Goal: Ask a question: Seek information or help from site administrators or community

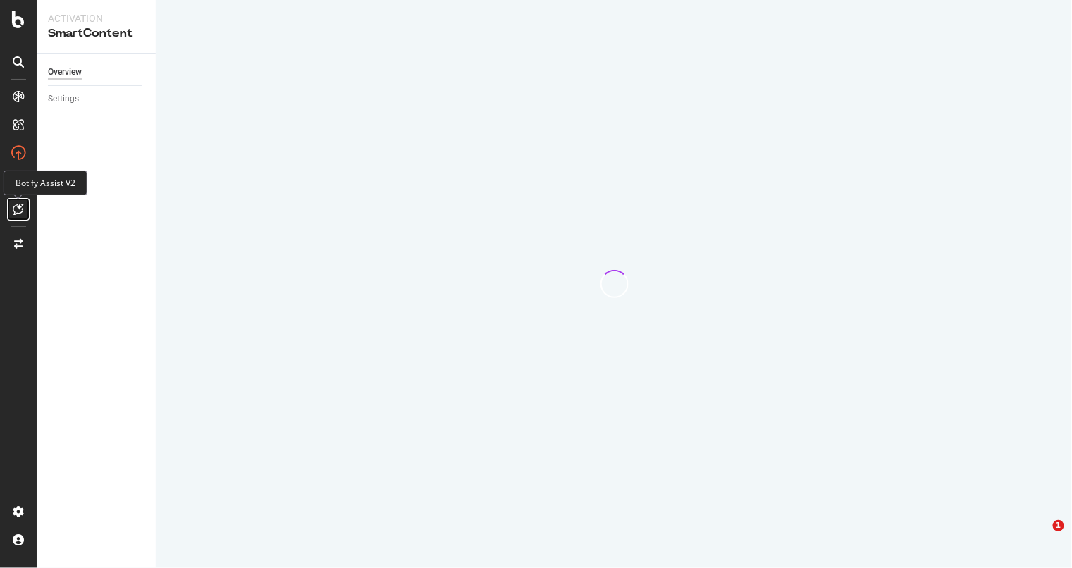
click at [26, 206] on div at bounding box center [18, 209] width 23 height 23
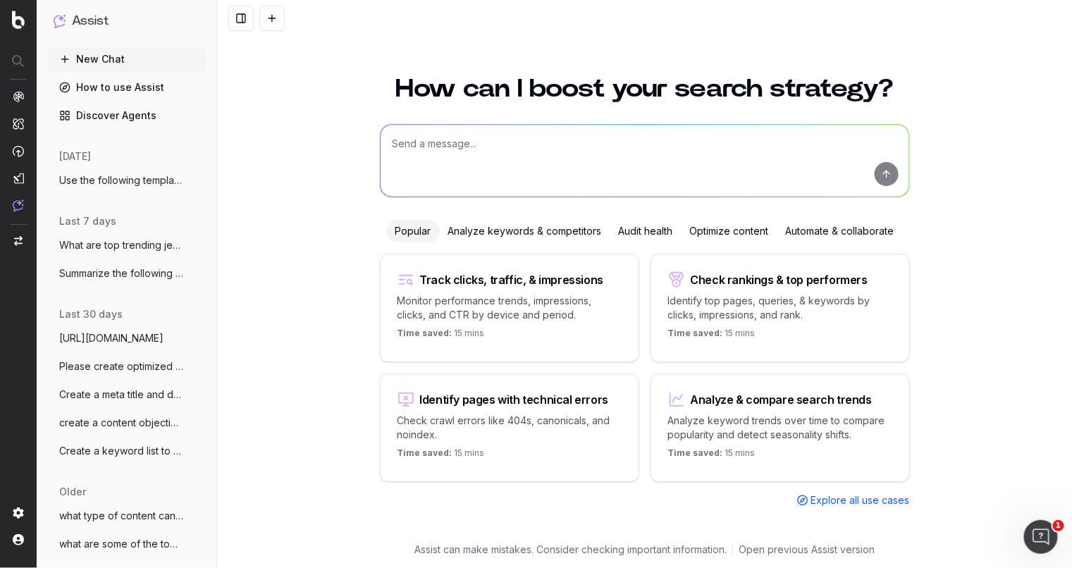
click at [512, 143] on textarea at bounding box center [645, 161] width 529 height 72
type textarea "Create how-to schema using the following copy:"
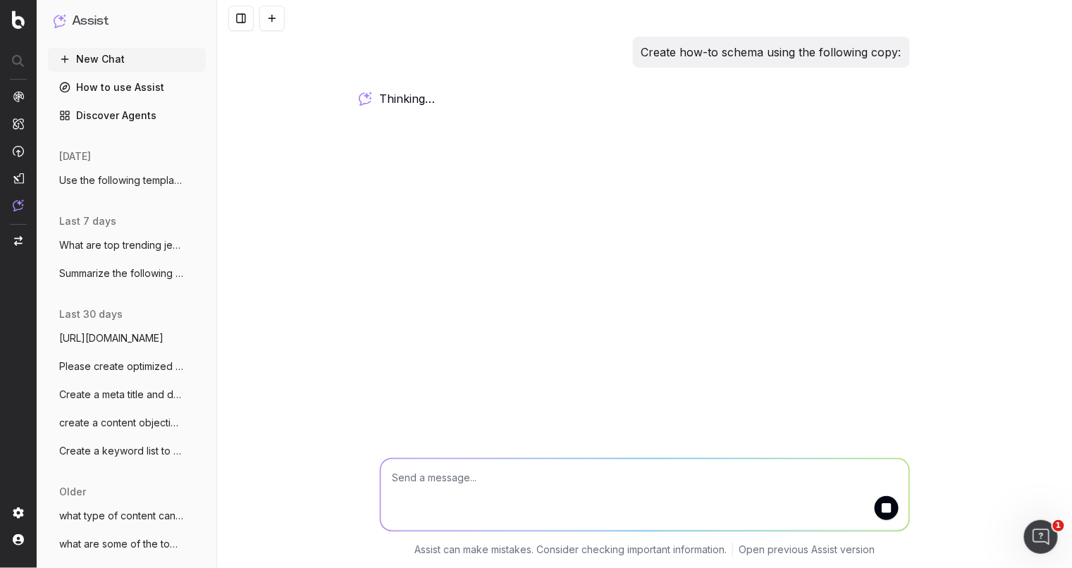
paste textarea "The Ultimate Guide to Measuring Your Ring Size A David Yurman ring is an enduri…"
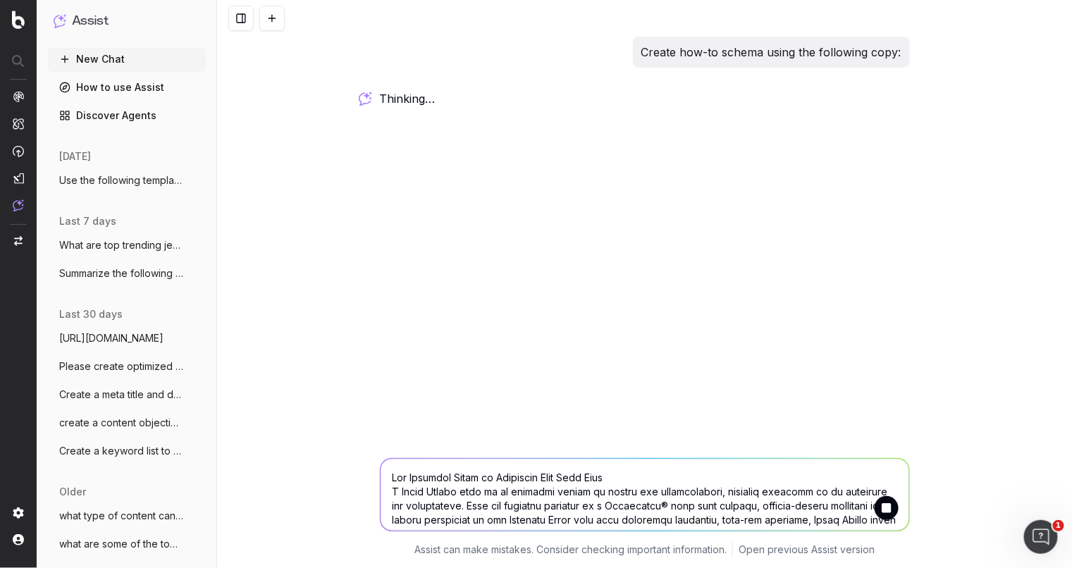
scroll to position [1695, 0]
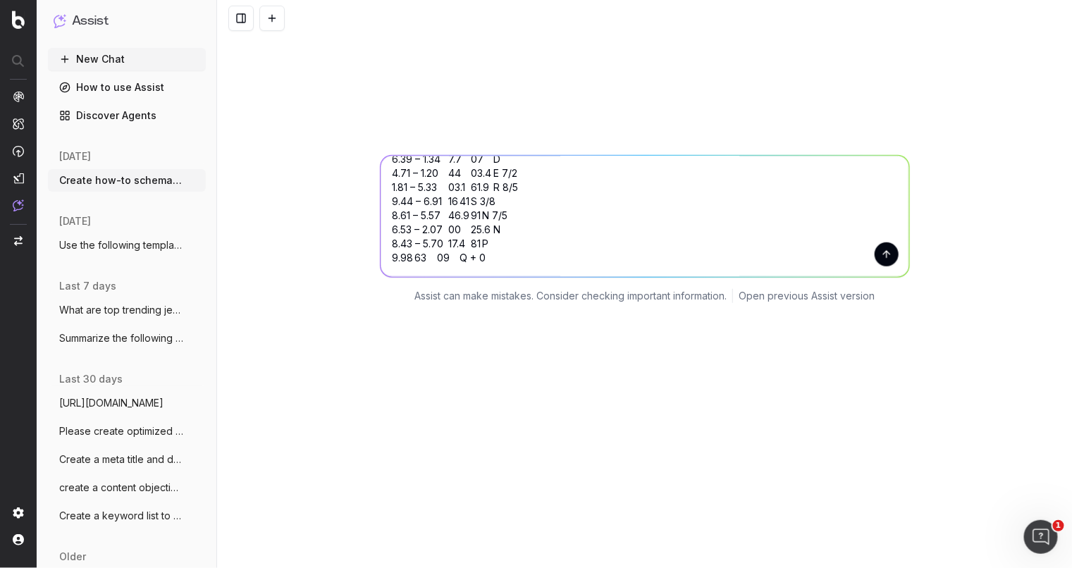
scroll to position [78, 0]
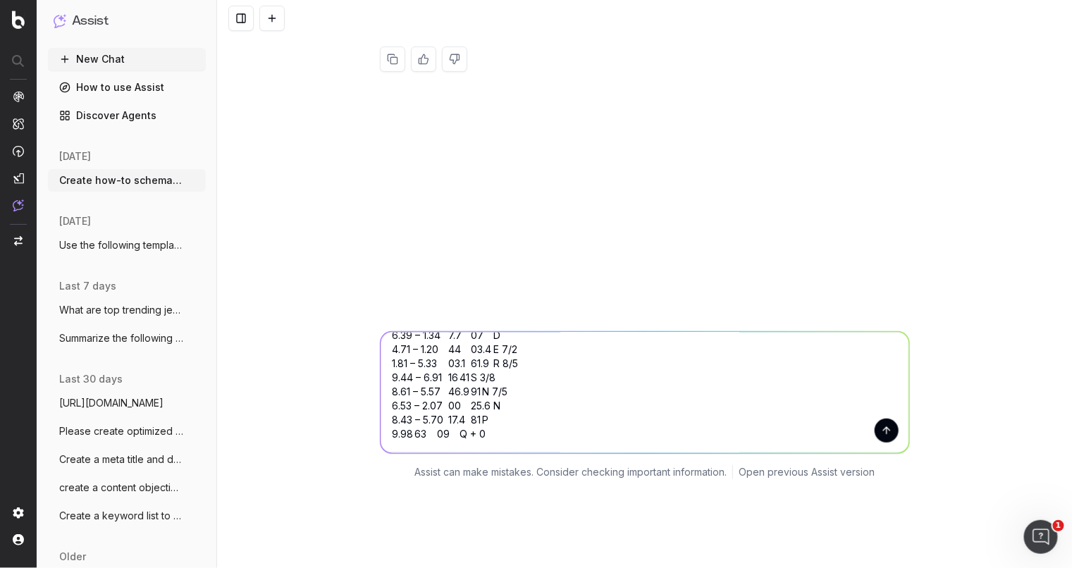
type textarea "The Ultimate Guide to Measuring Your Ring Size A David Yurman ring is an enduri…"
click at [885, 433] on button "submit" at bounding box center [887, 431] width 24 height 24
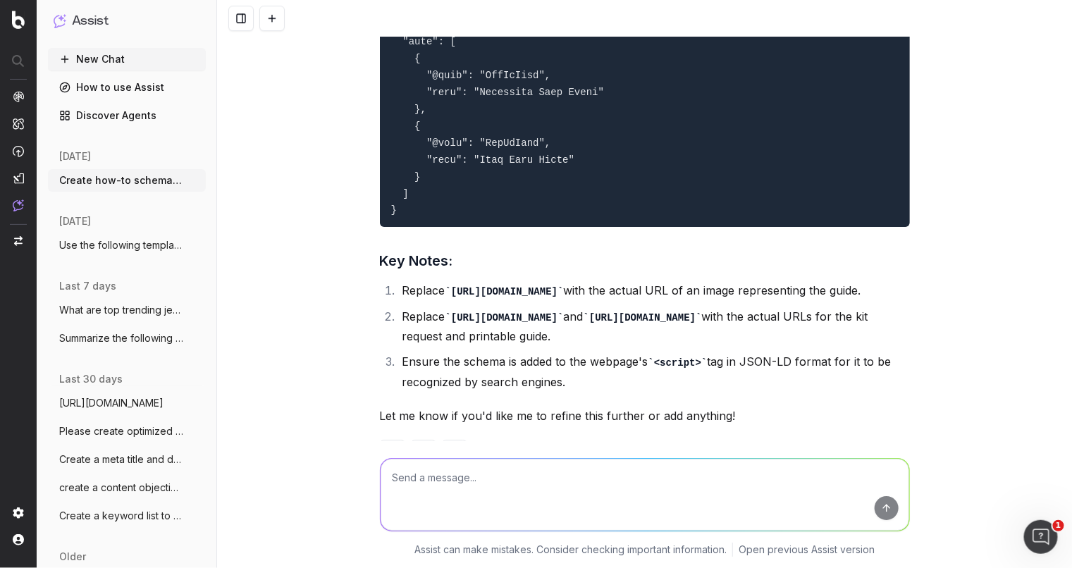
scroll to position [3500, 0]
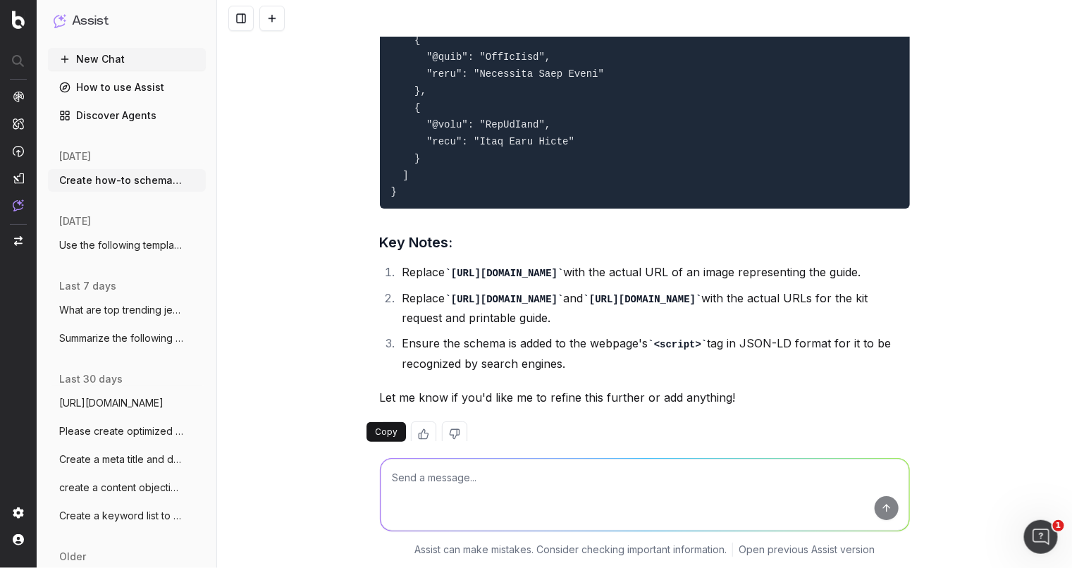
click at [383, 422] on button at bounding box center [392, 434] width 25 height 25
click at [479, 477] on textarea at bounding box center [645, 495] width 529 height 72
paste textarea "{ "@context": "https://schema.org", "@type": "HowTo", "name": "The Ultimate Gui…"
type textarea "Add article schema to the the howto schema { "@context": "https://schema.org", …"
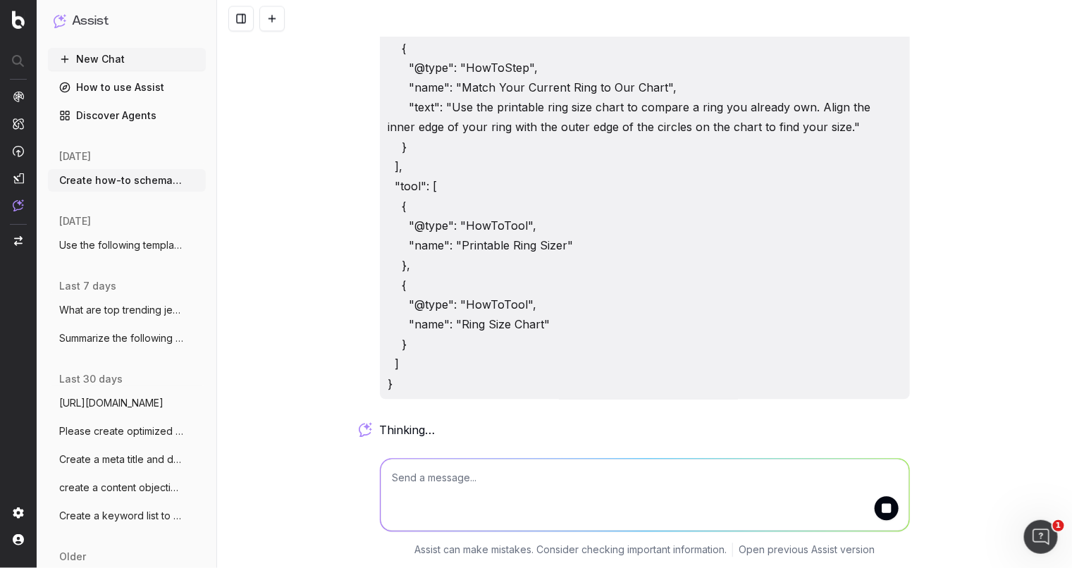
scroll to position [4877, 0]
click at [452, 479] on textarea at bounding box center [645, 495] width 529 height 72
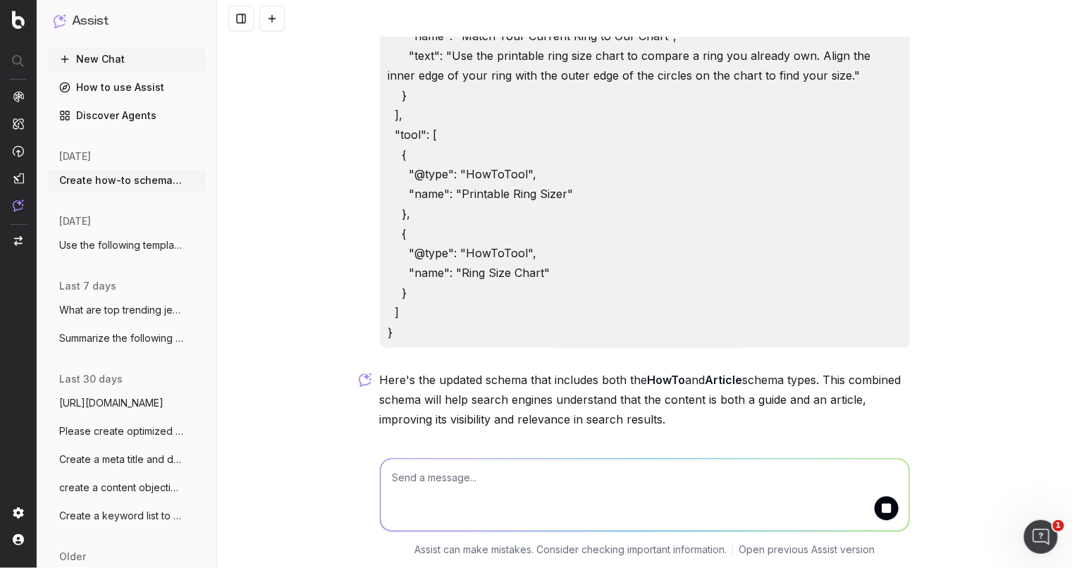
paste textarea "{ "@context": "https://schema.org", "@type": "HowTo", "name": "The Ultimate Gui…"
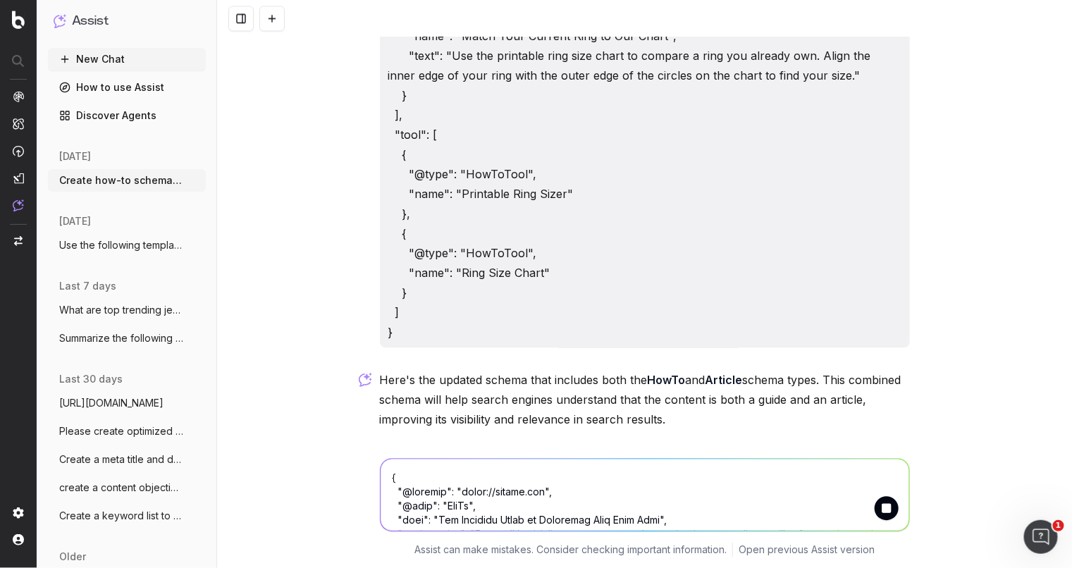
scroll to position [835, 0]
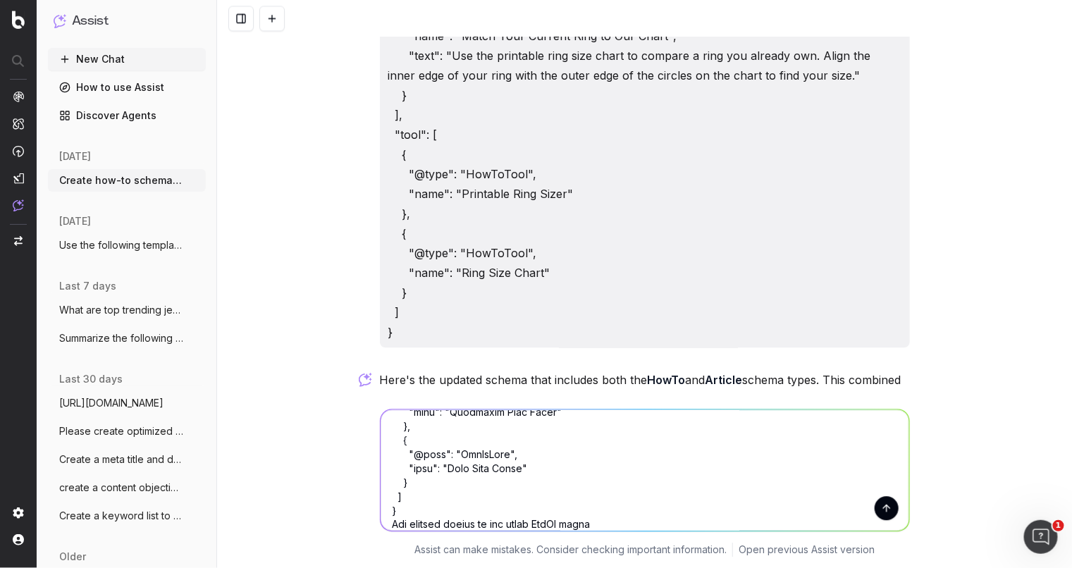
type textarea "{ "@context": "https://schema.org", "@type": "HowTo", "name": "The Ultimate Gui…"
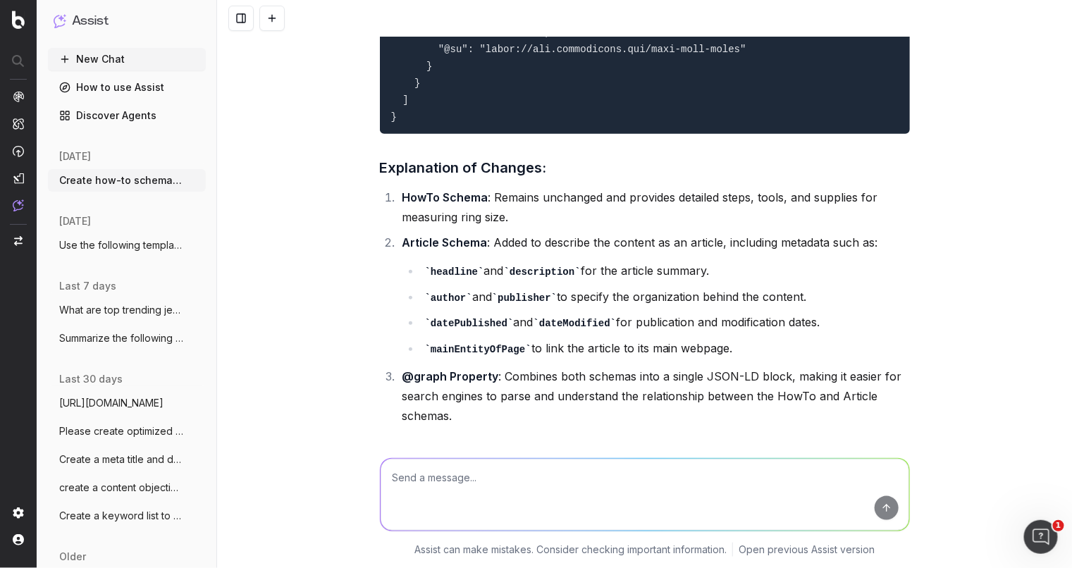
scroll to position [10014, 0]
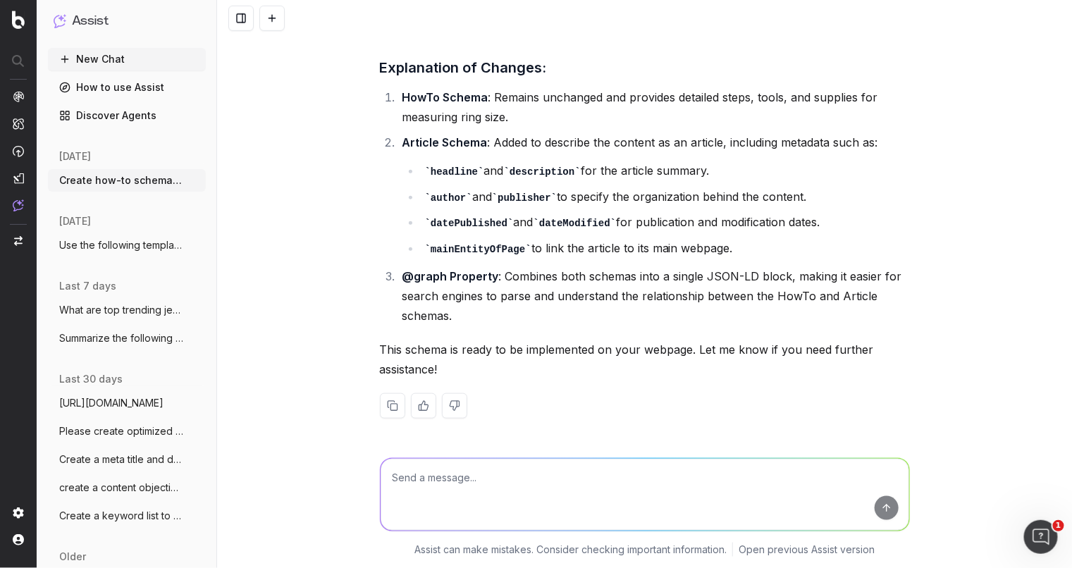
click at [391, 397] on button at bounding box center [392, 405] width 25 height 25
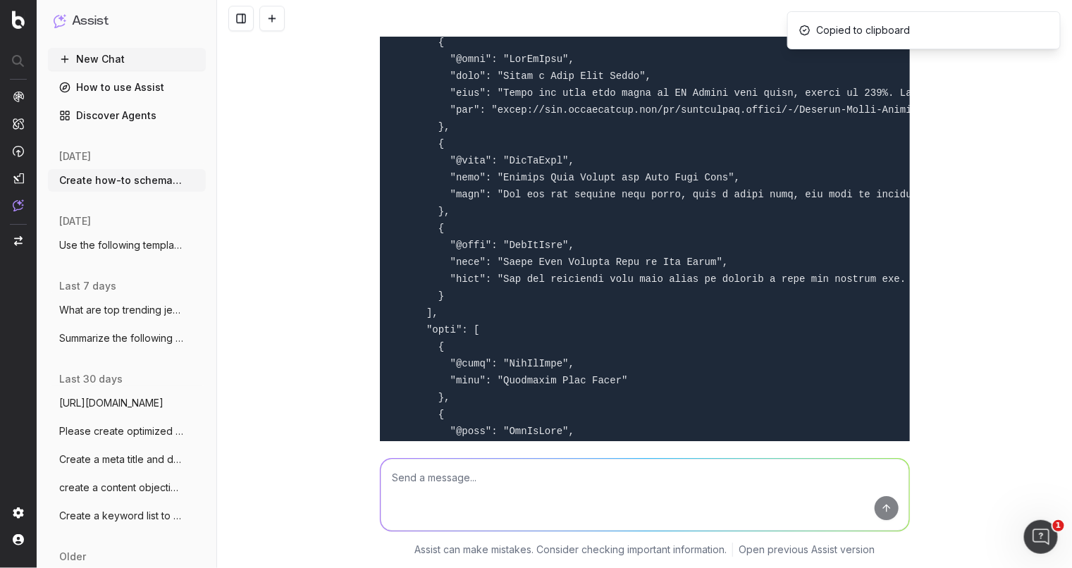
scroll to position [8780, 0]
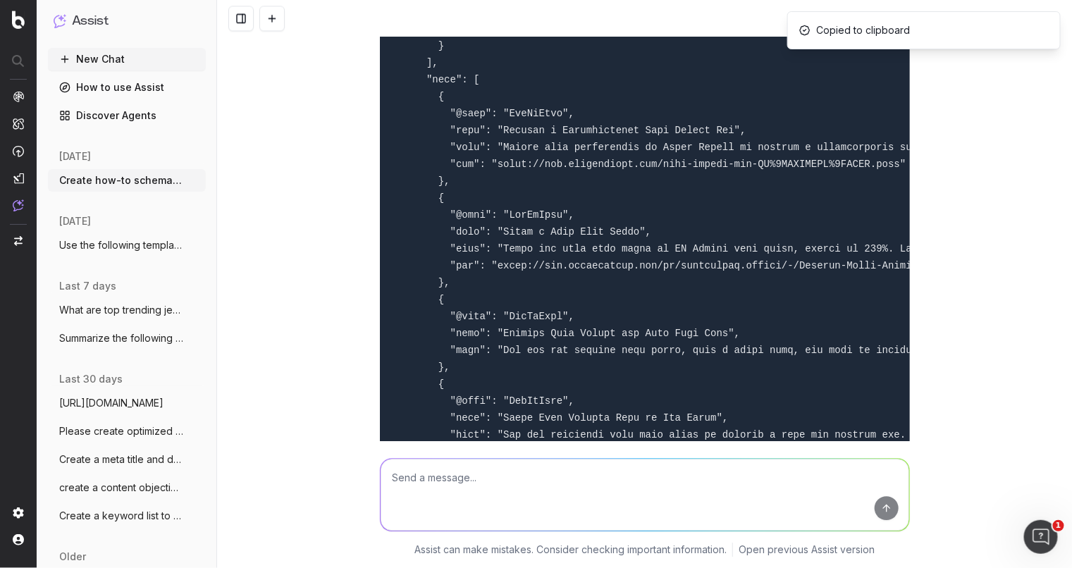
click at [562, 486] on textarea at bounding box center [645, 495] width 529 height 72
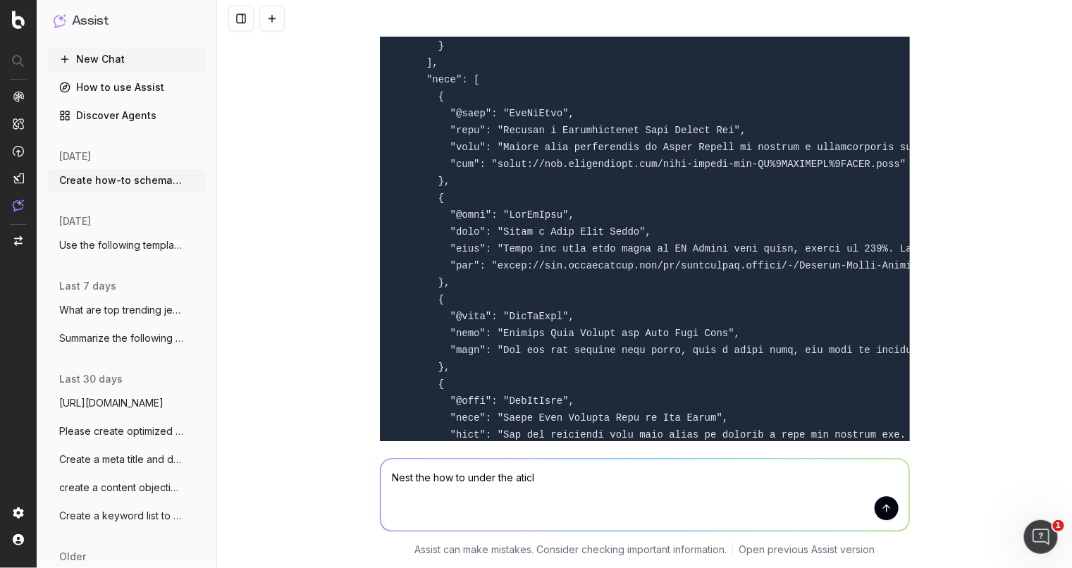
type textarea "Nest the how to under the aticle"
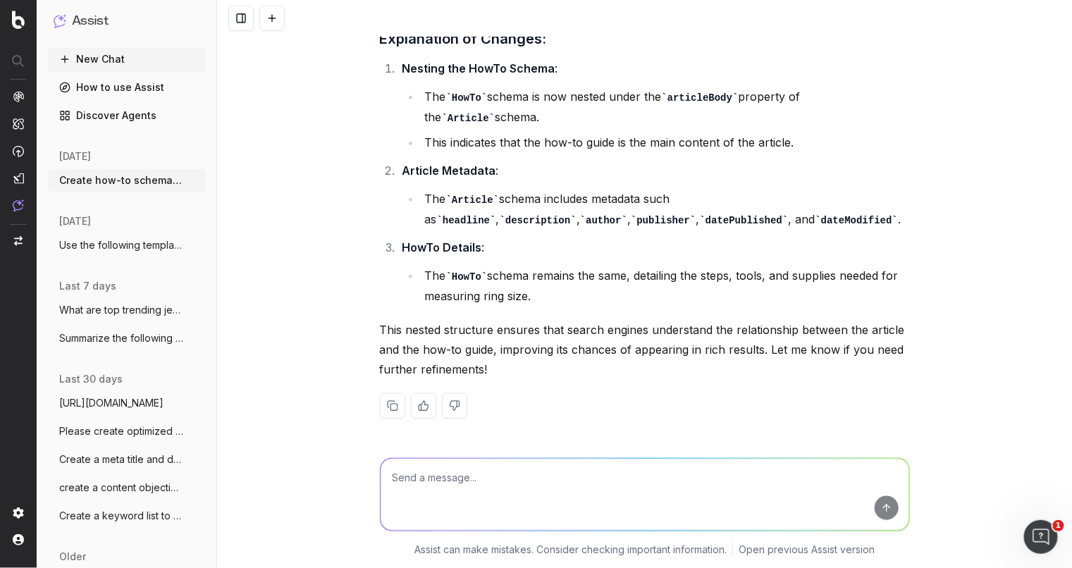
scroll to position [11929, 0]
click at [381, 419] on button at bounding box center [392, 405] width 25 height 25
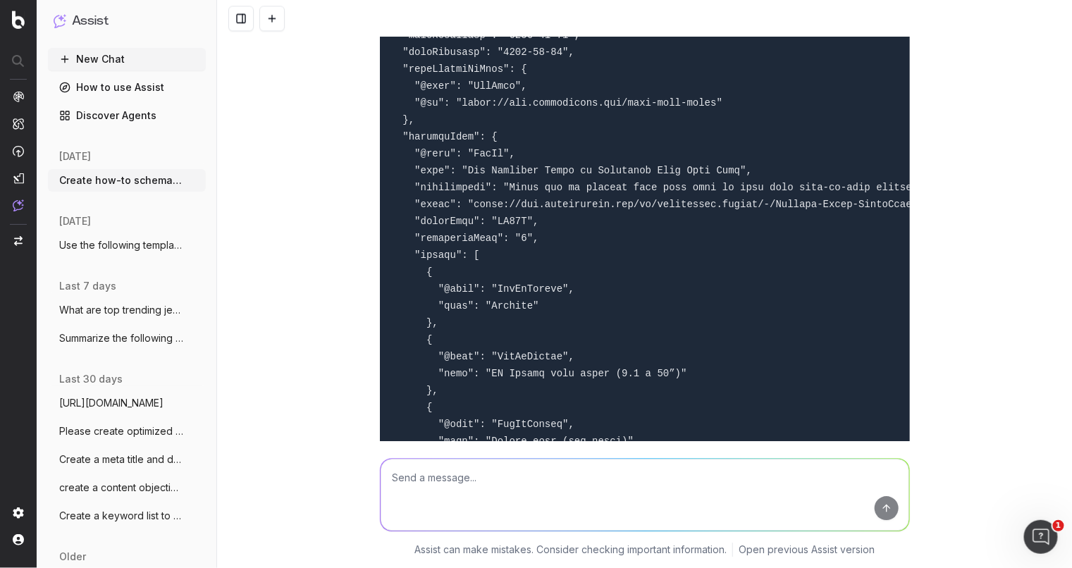
scroll to position [10519, 0]
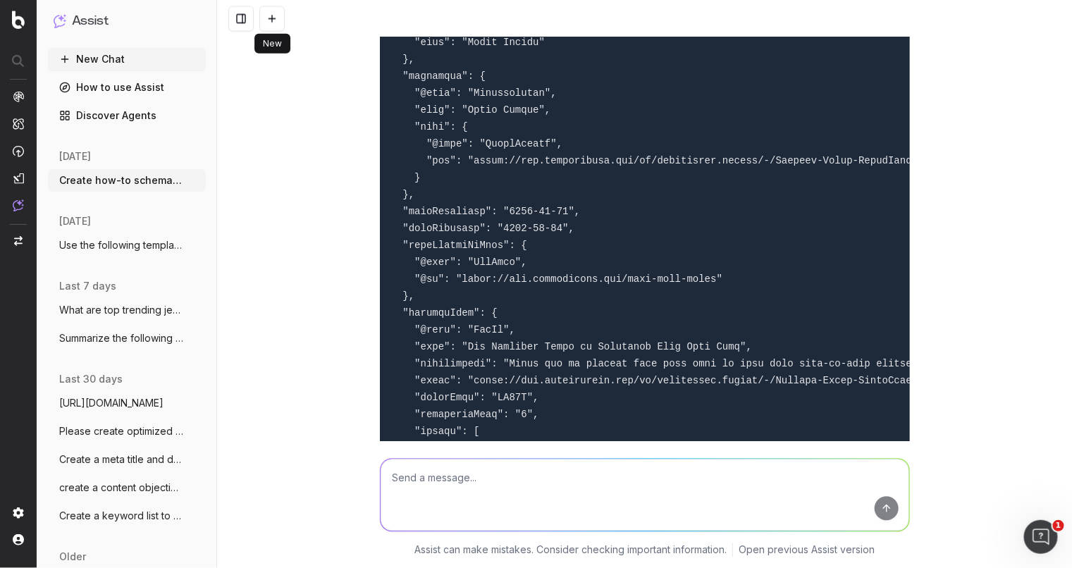
click at [467, 496] on textarea at bounding box center [645, 495] width 529 height 72
type textarea "d"
type textarea "create separate how to and article"
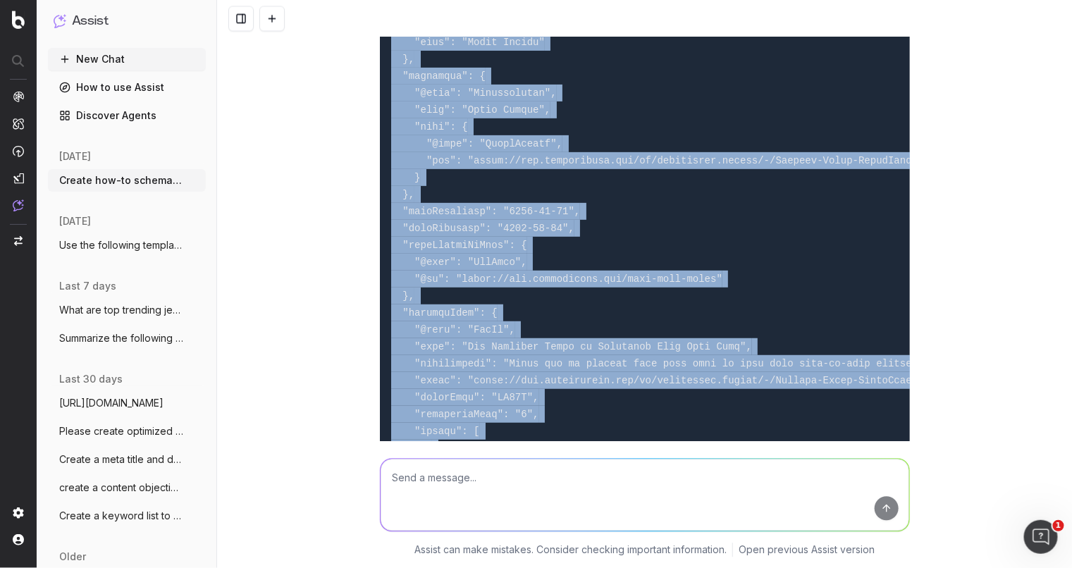
drag, startPoint x: 385, startPoint y: 63, endPoint x: 699, endPoint y: 513, distance: 549.0
click at [699, 513] on div "Create how-to schema using the following copy: Please provide the copy you'd li…" at bounding box center [644, 284] width 855 height 568
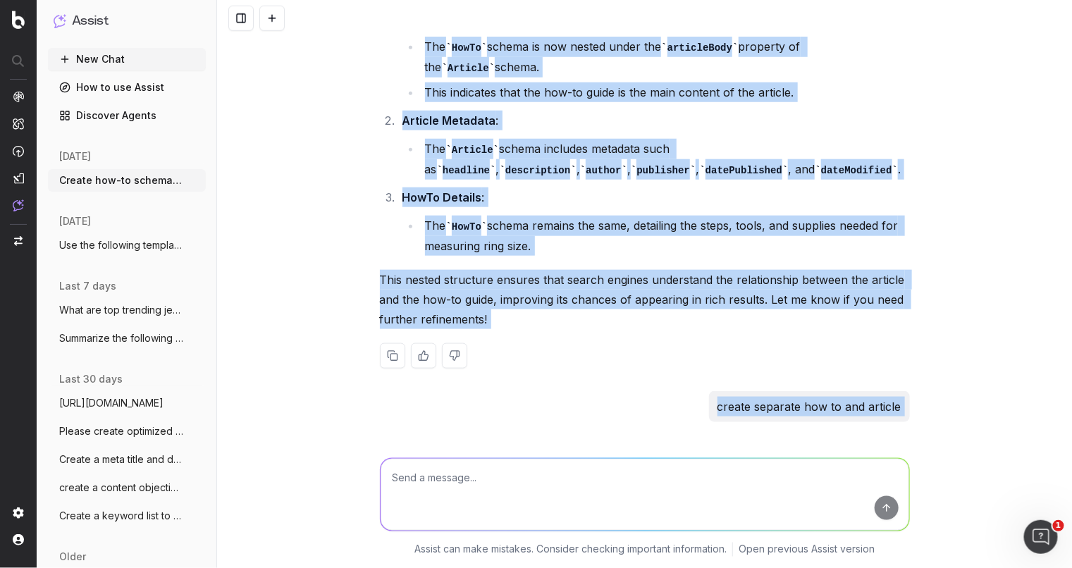
scroll to position [11665, 0]
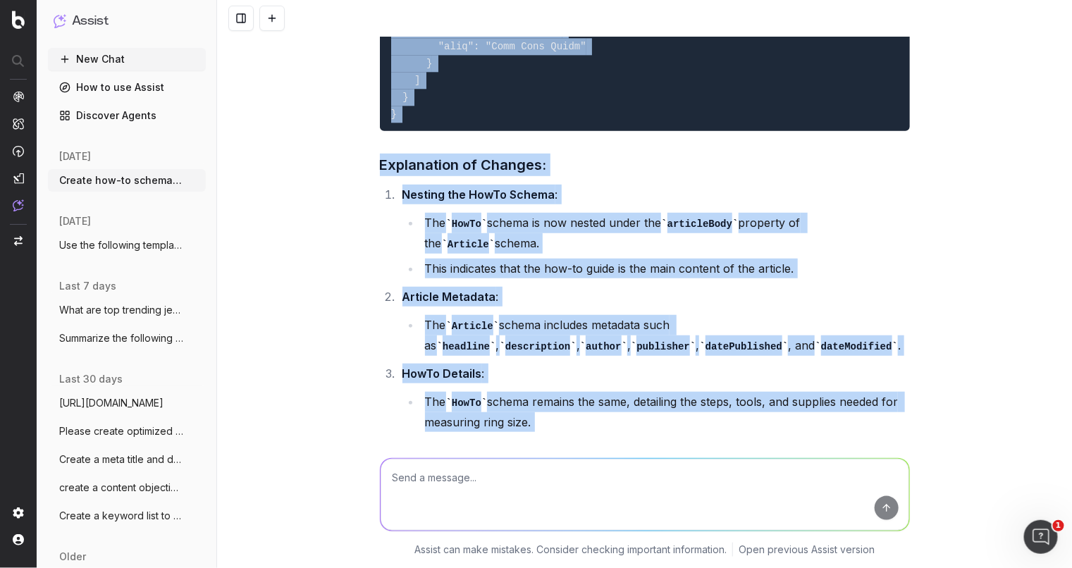
copy div "{ "@context": "https://schema.org", "@type": "Article", "headline": "The Ultima…"
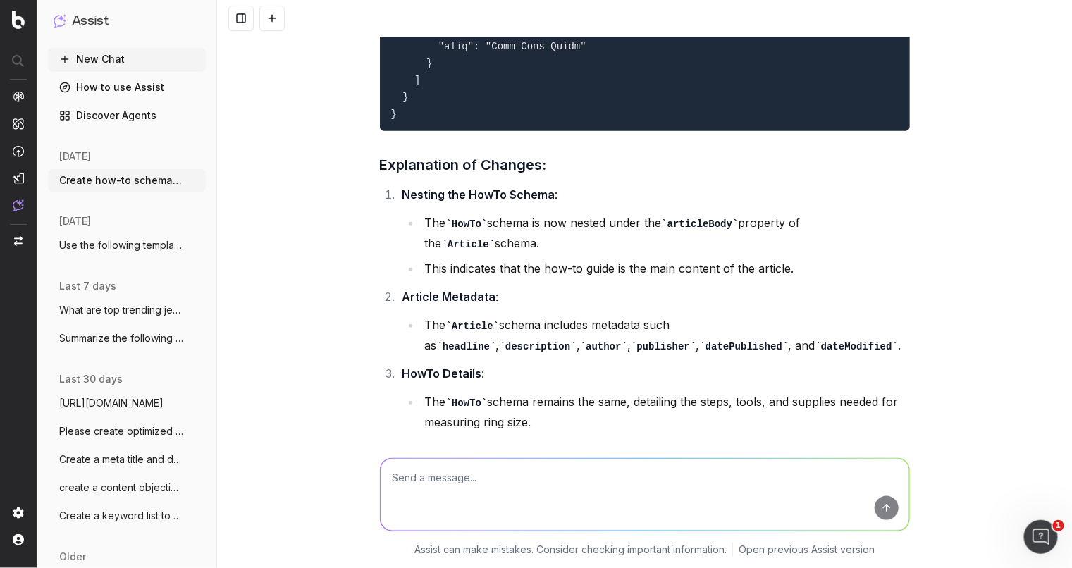
click at [508, 481] on textarea at bounding box center [645, 495] width 529 height 72
type textarea "Create just article schema"
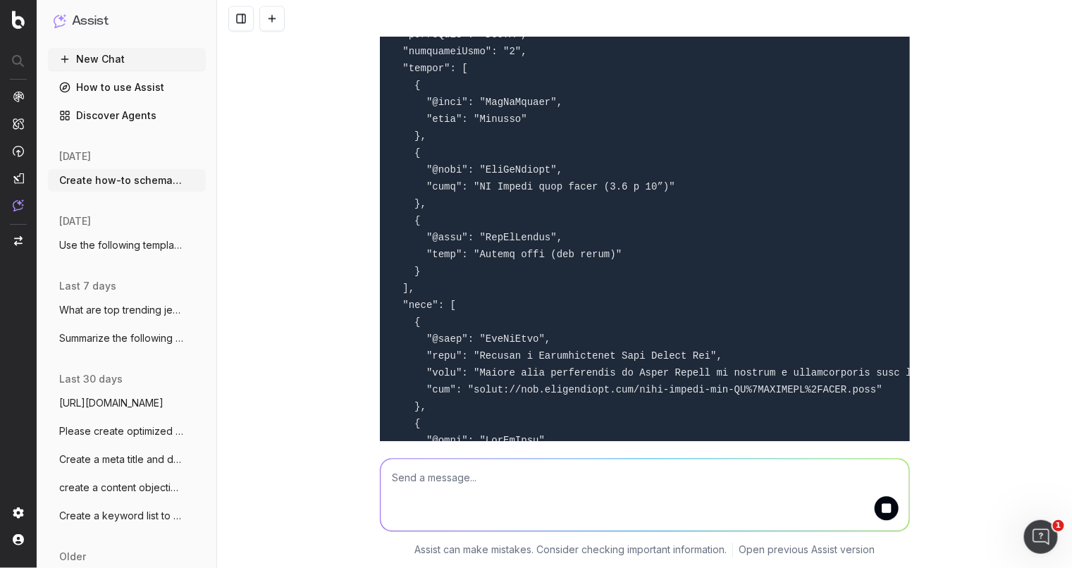
scroll to position [12296, 0]
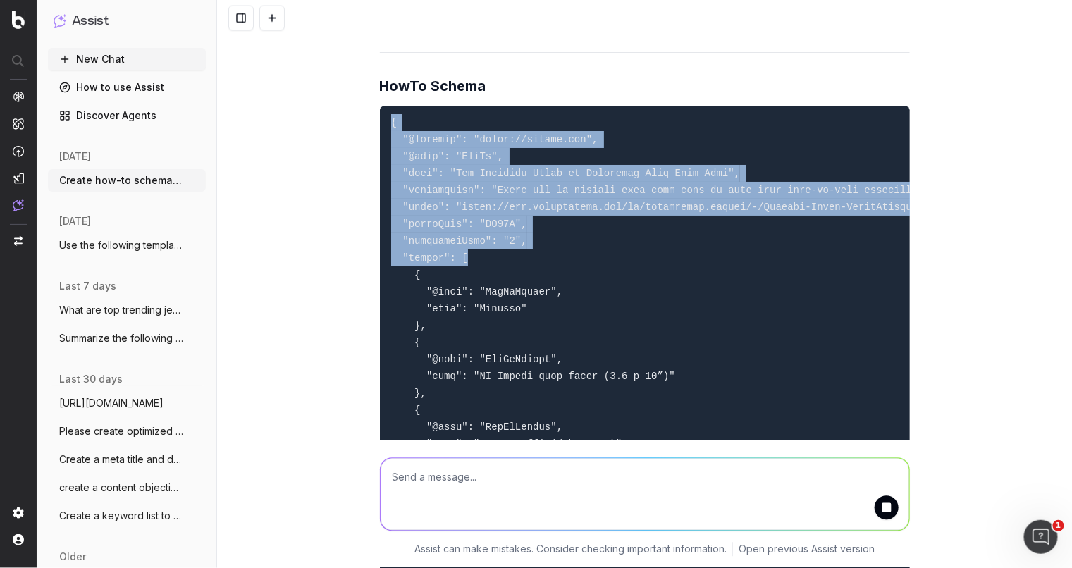
drag, startPoint x: 386, startPoint y: 289, endPoint x: 799, endPoint y: 422, distance: 434.1
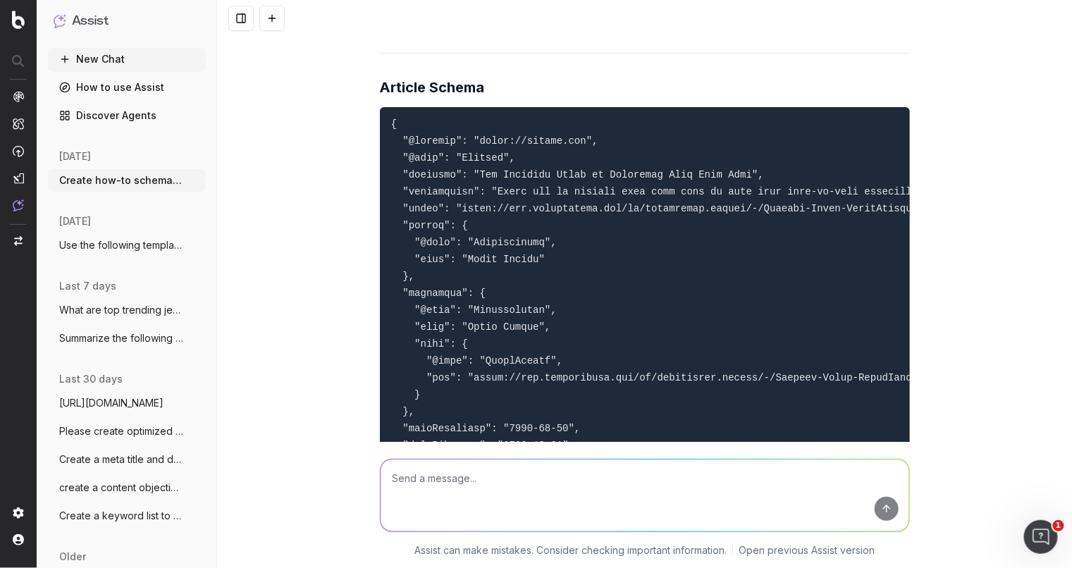
scroll to position [13530, 0]
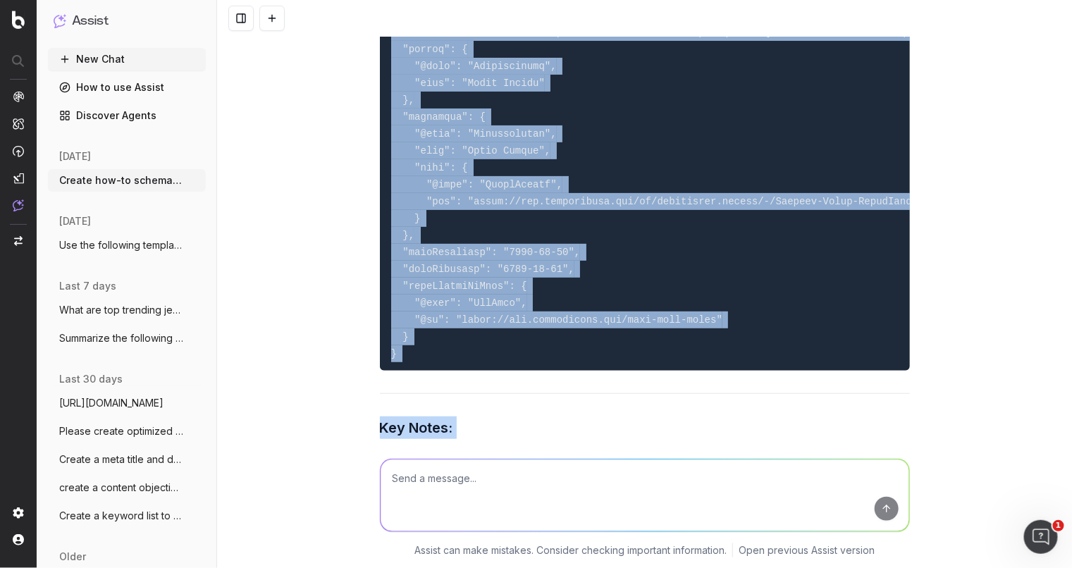
drag, startPoint x: 386, startPoint y: 127, endPoint x: 595, endPoint y: 498, distance: 426.5
click at [595, 498] on div "Create how-to schema using the following copy: Please provide the copy you'd li…" at bounding box center [644, 284] width 855 height 568
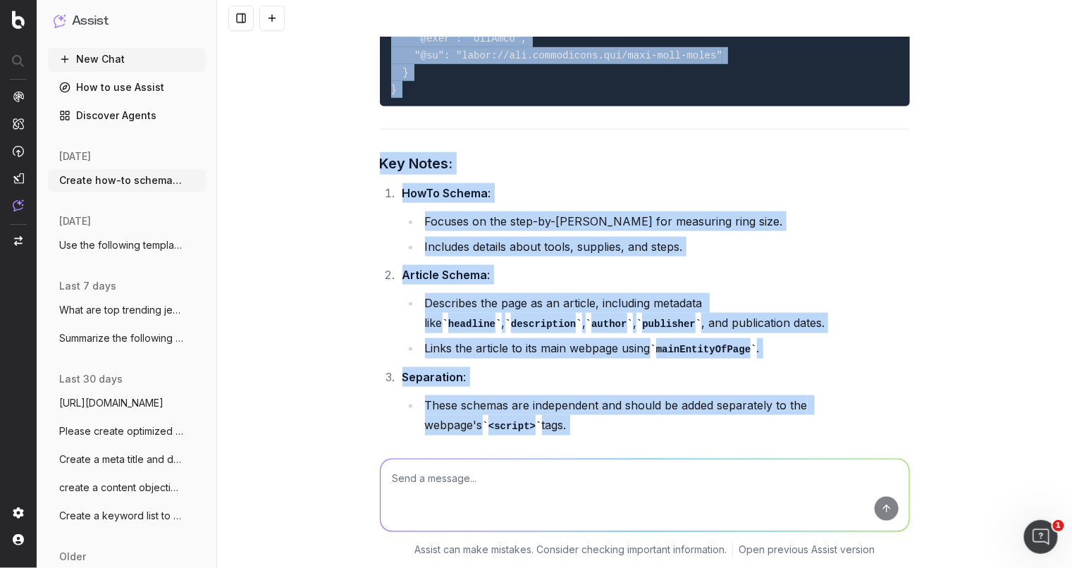
copy div "{ "@context": "https://schema.org", "@type": "Article", "headline": "The Ultima…"
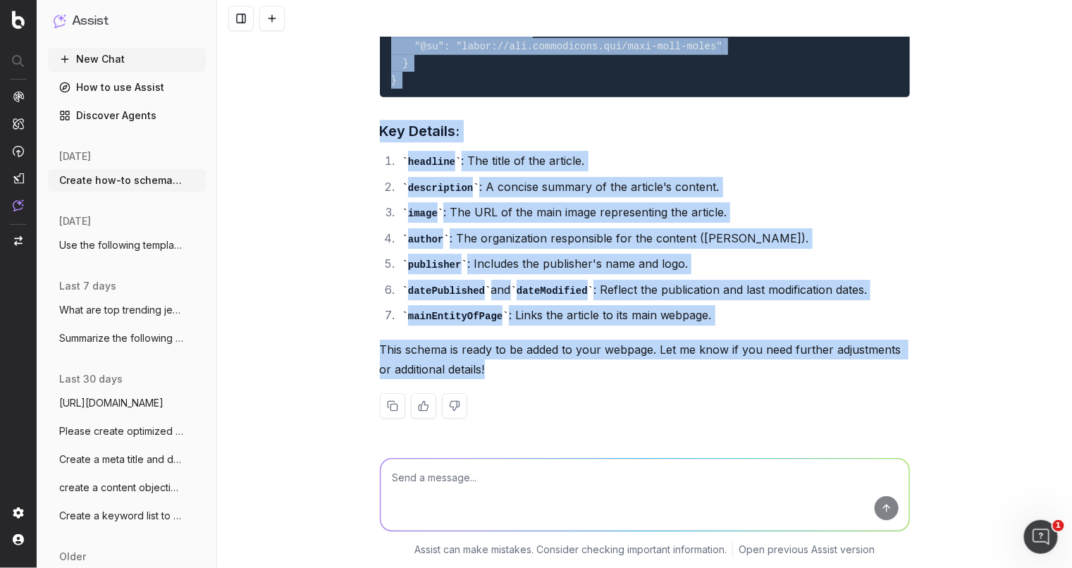
scroll to position [14806, 0]
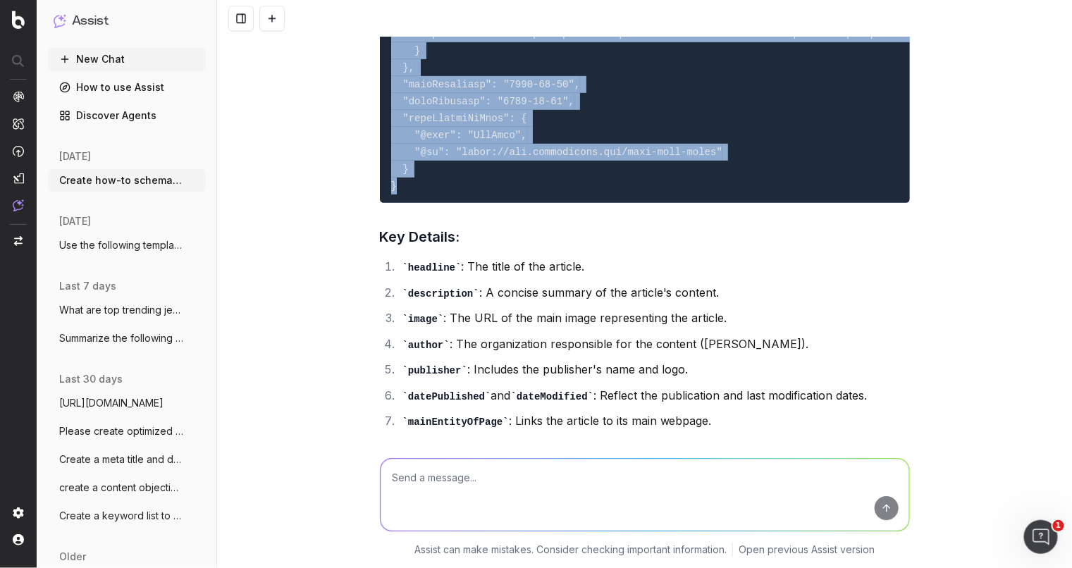
scroll to position [14538, 0]
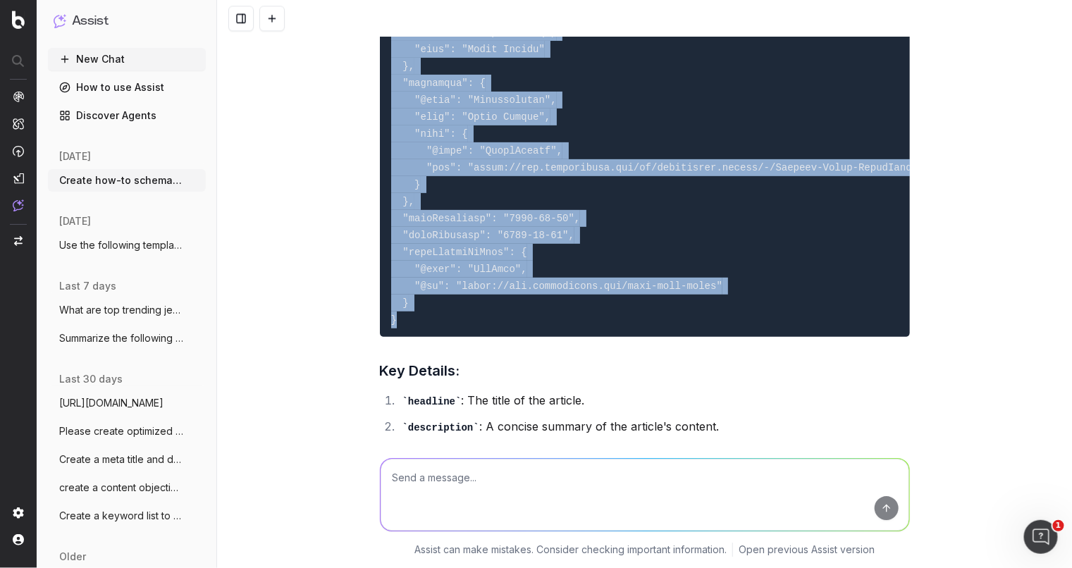
drag, startPoint x: 428, startPoint y: 249, endPoint x: 381, endPoint y: 108, distance: 148.5
click at [381, 108] on pre at bounding box center [645, 117] width 530 height 440
copy code "{ "@context": "https://schema.org", "@type": "Article", "headline": "The Ultima…"
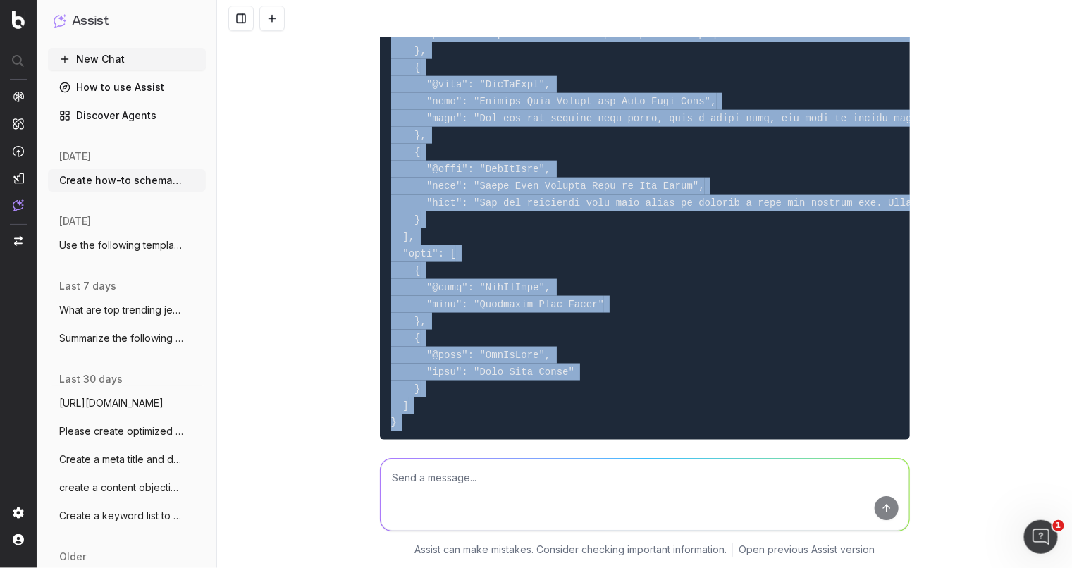
scroll to position [12651, 0]
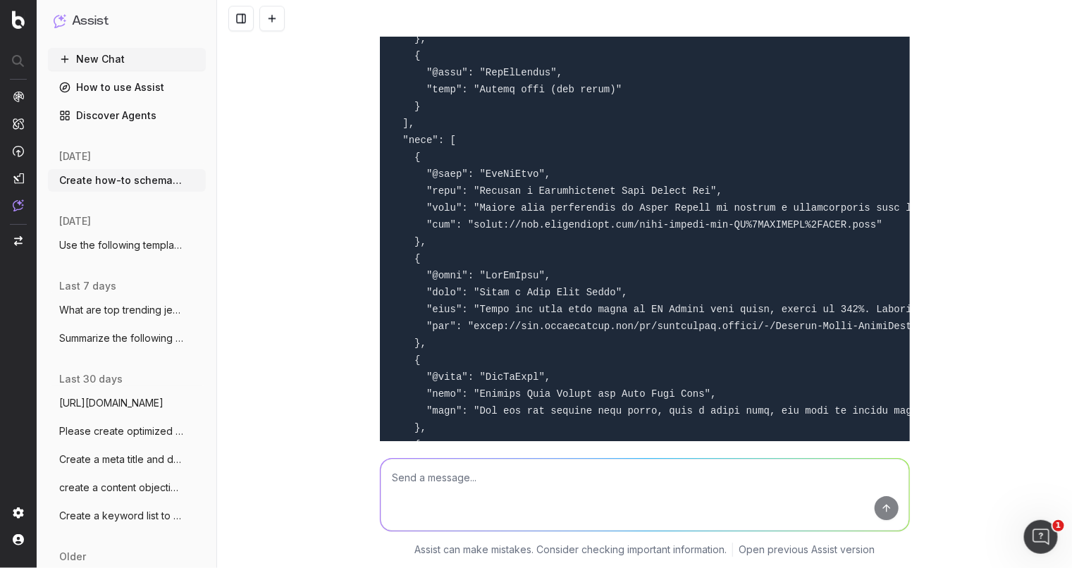
drag, startPoint x: 424, startPoint y: 319, endPoint x: 398, endPoint y: 471, distance: 153.8
click at [398, 489] on div "Create how-to schema using the following copy: Please provide the copy you'd li…" at bounding box center [644, 284] width 855 height 568
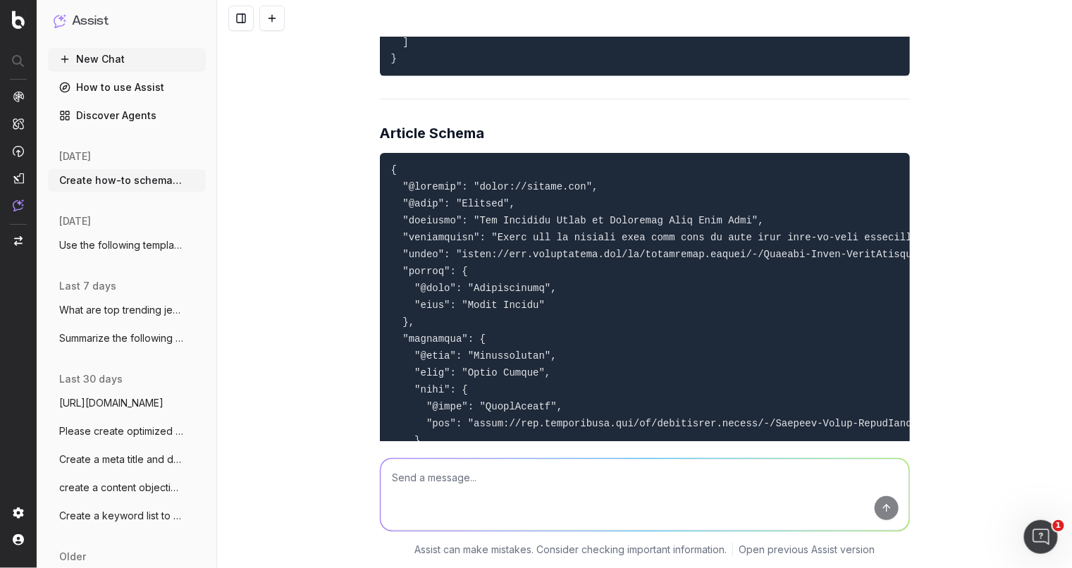
scroll to position [13131, 0]
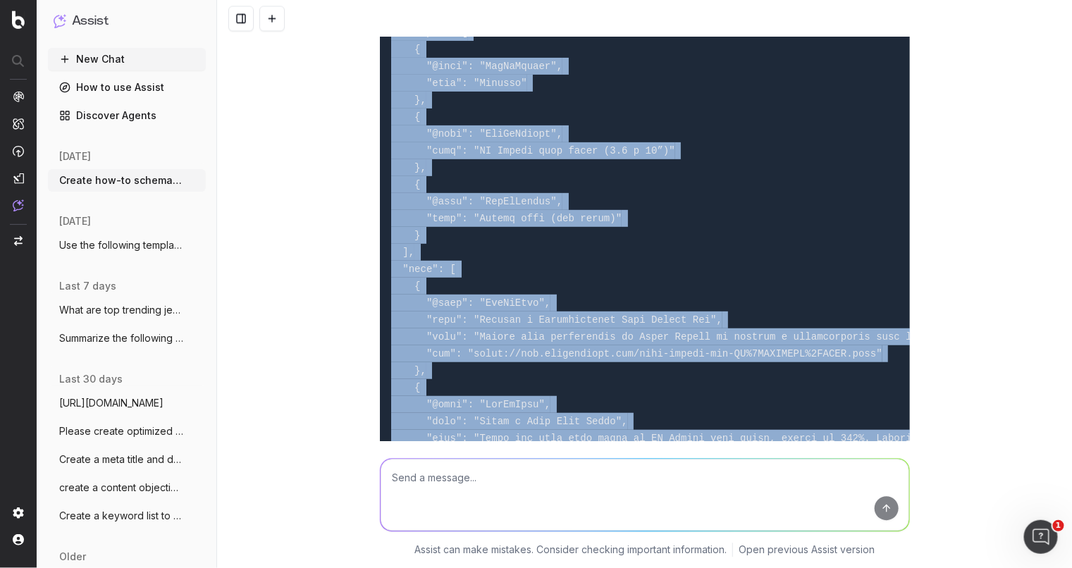
scroll to position [12197, 0]
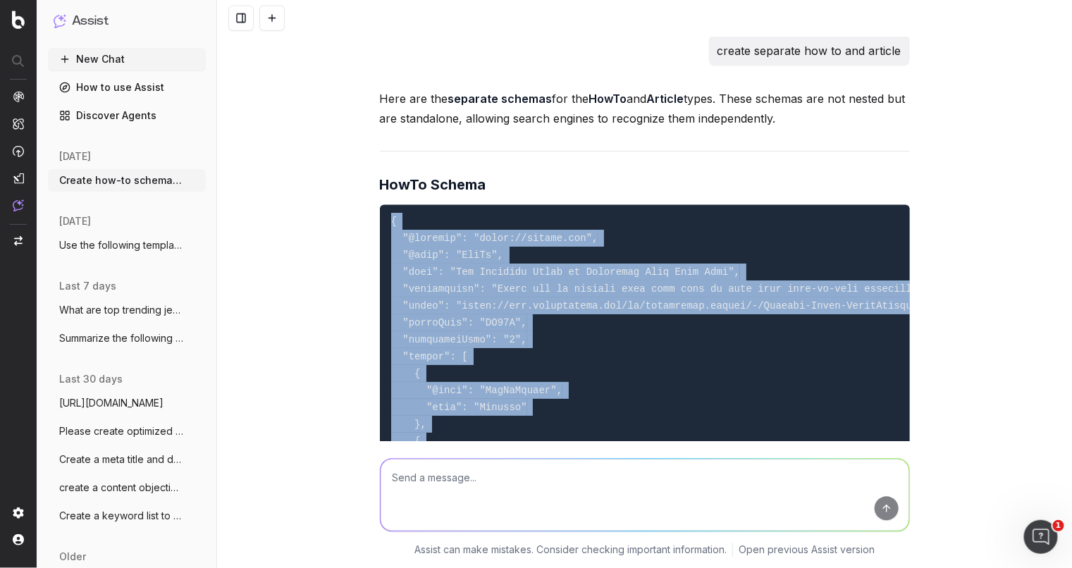
drag, startPoint x: 400, startPoint y: 404, endPoint x: 368, endPoint y: 380, distance: 40.3
copy code "{ "@context": "https://schema.org", "@type": "HowTo", "name": "The Ultimate Gui…"
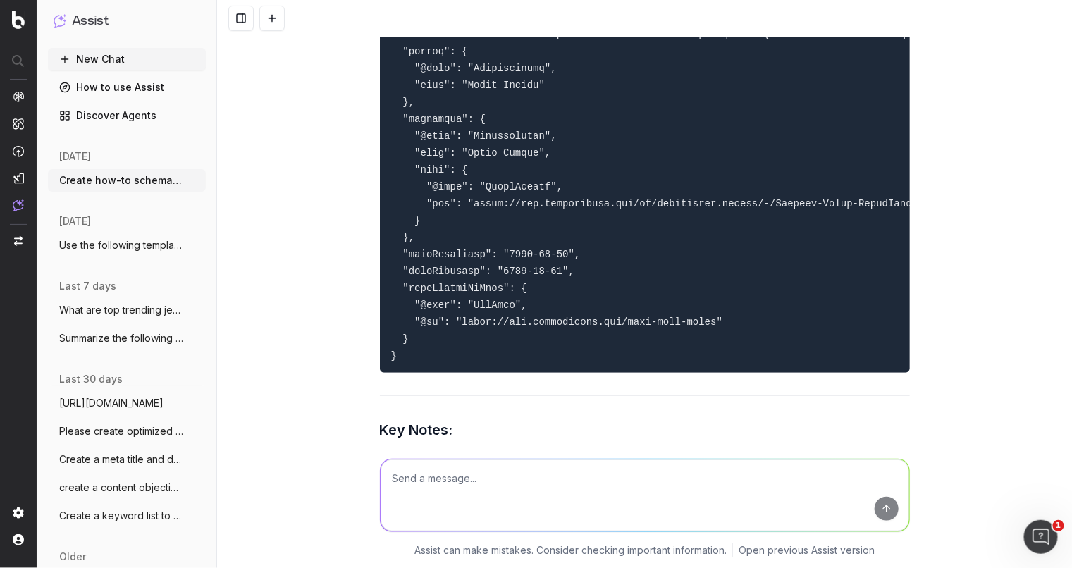
scroll to position [13519, 0]
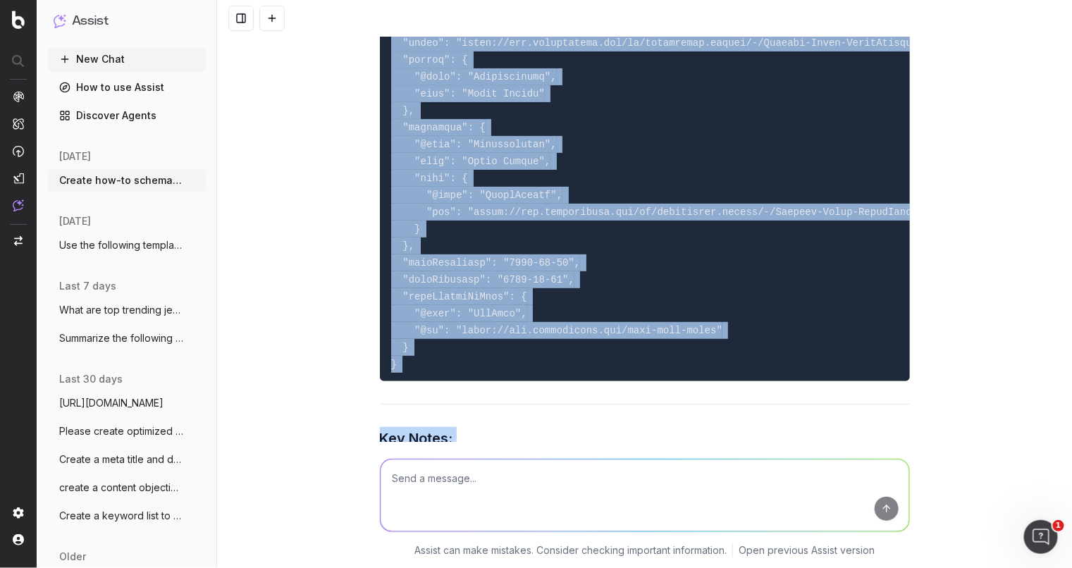
drag, startPoint x: 384, startPoint y: 141, endPoint x: 572, endPoint y: 494, distance: 399.3
click at [572, 494] on div "Create how-to schema using the following copy: Please provide the copy you'd li…" at bounding box center [644, 284] width 855 height 568
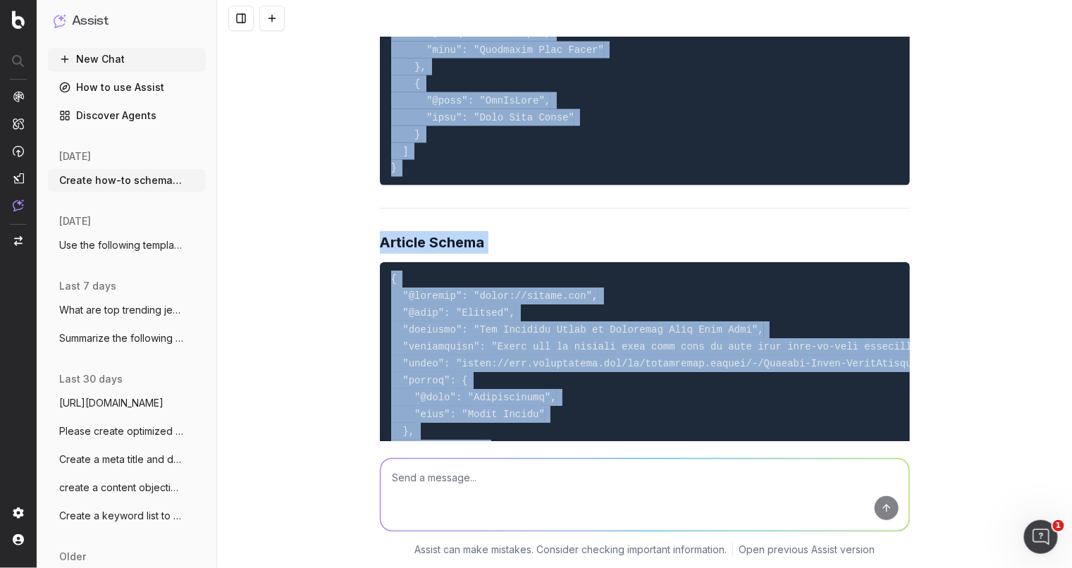
scroll to position [13194, 0]
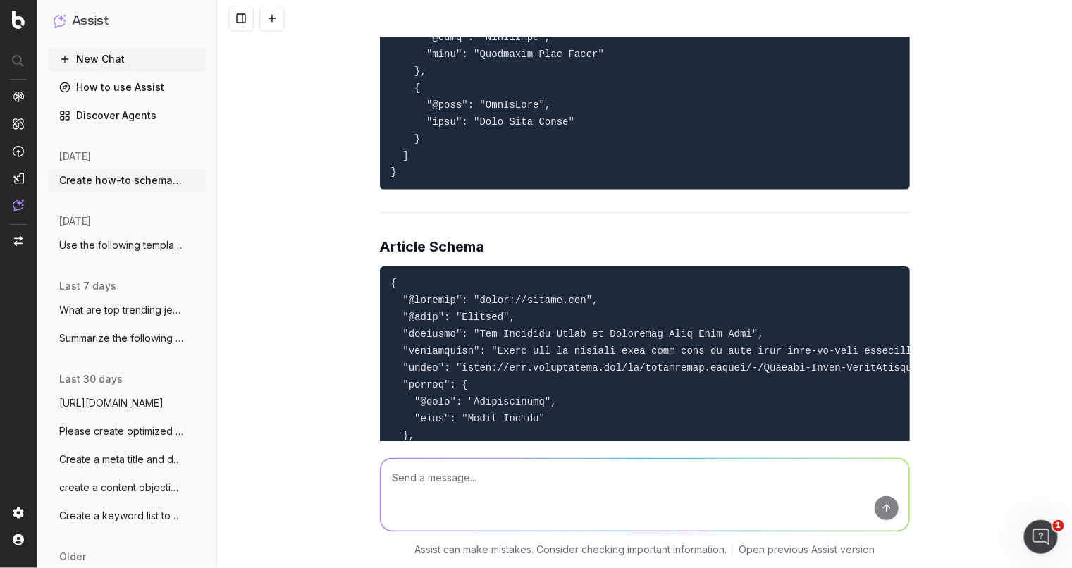
drag, startPoint x: 419, startPoint y: 284, endPoint x: 377, endPoint y: 450, distance: 171.7
click at [377, 450] on div "Create how-to schema using the following copy: Please provide the copy you'd li…" at bounding box center [644, 284] width 855 height 568
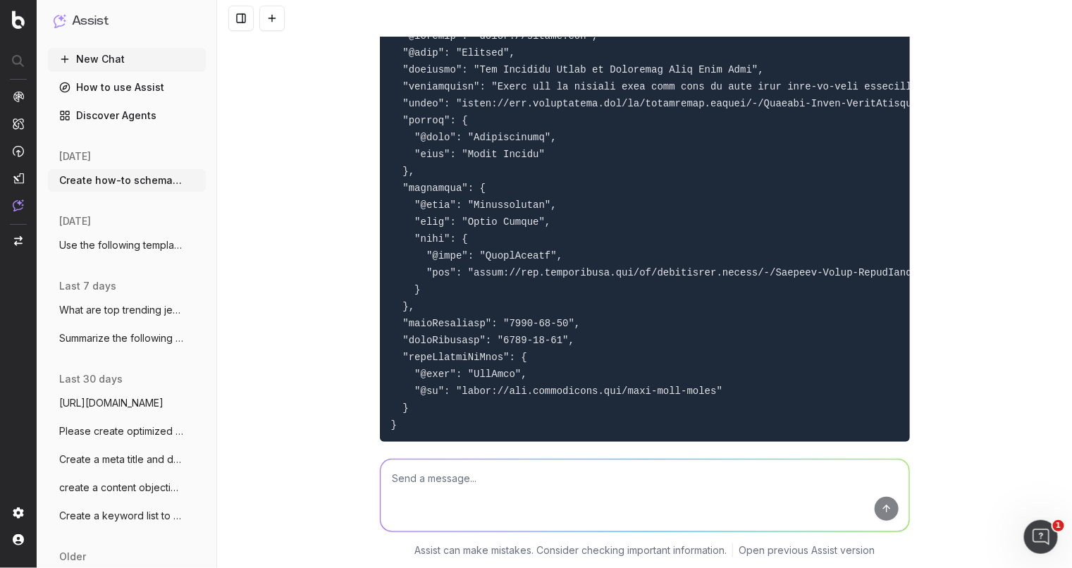
click at [392, 208] on pre at bounding box center [645, 222] width 530 height 440
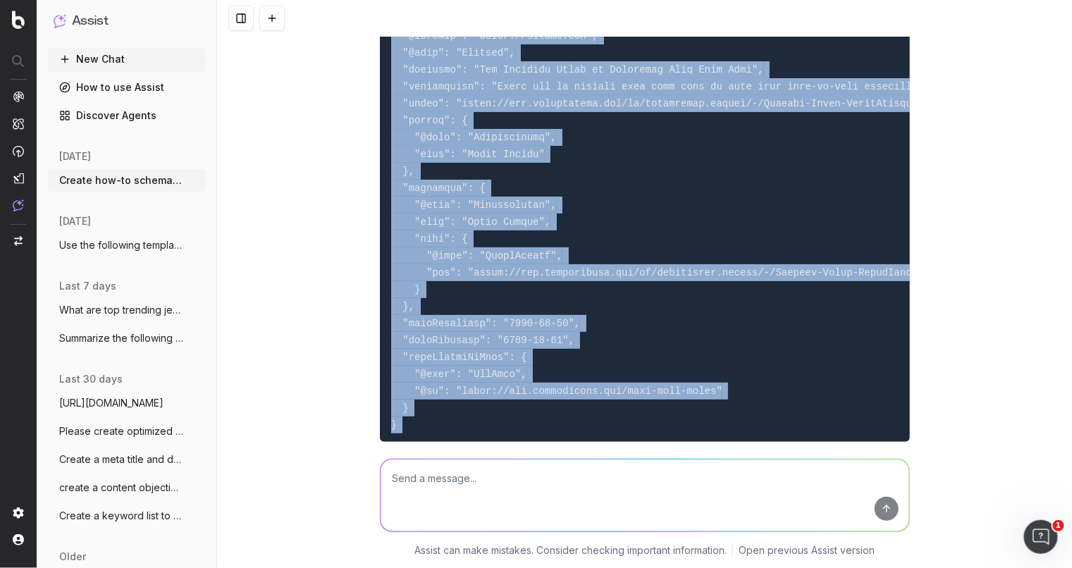
drag, startPoint x: 381, startPoint y: 202, endPoint x: 523, endPoint y: 482, distance: 314.7
click at [523, 482] on div "Create how-to schema using the following copy: Please provide the copy you'd li…" at bounding box center [644, 284] width 855 height 568
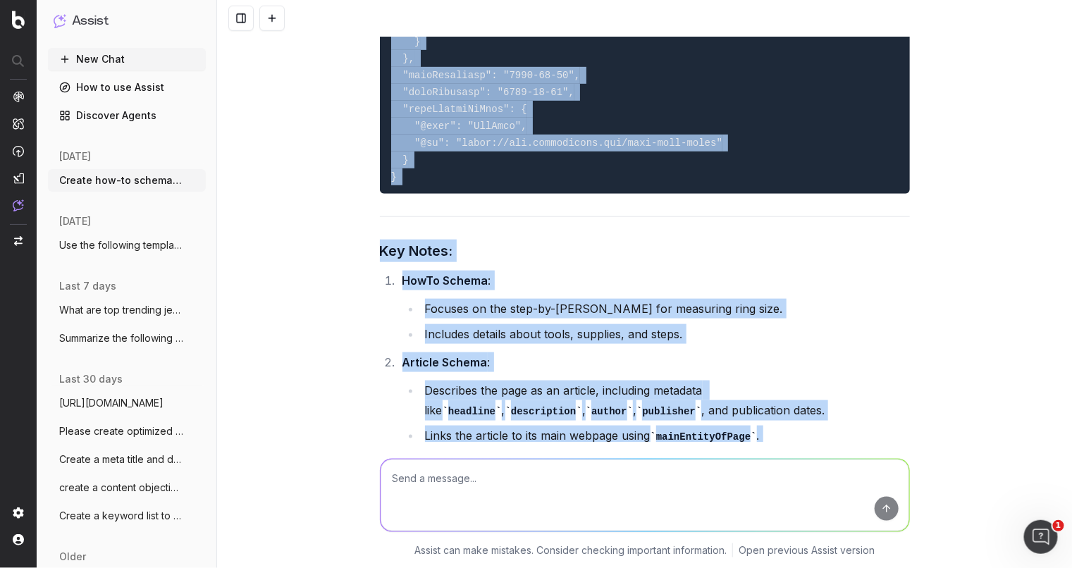
scroll to position [13635, 0]
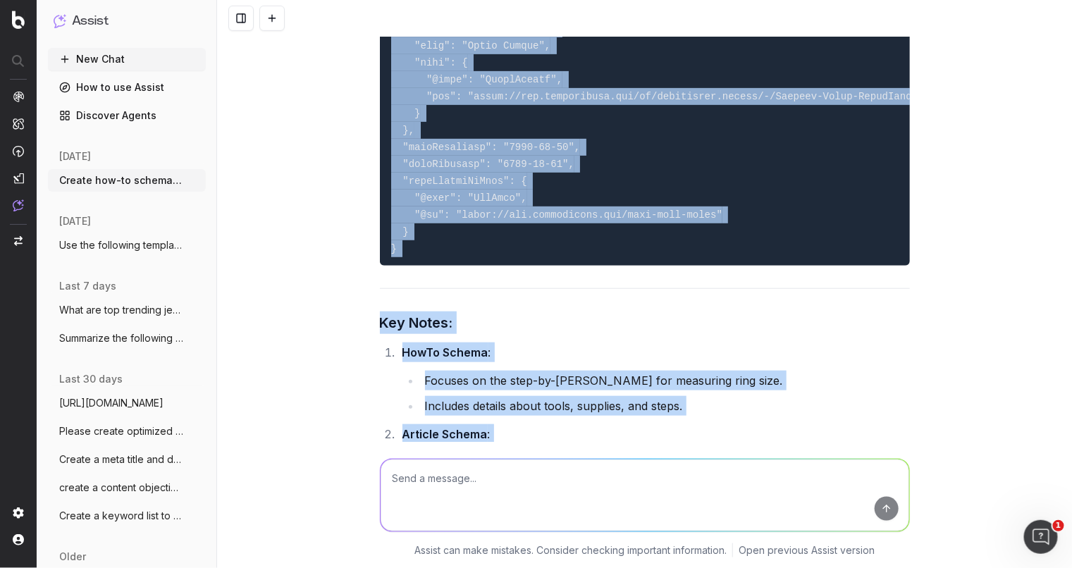
copy div "{ "@context": "https://schema.org", "@type": "Article", "headline": "The Ultima…"
click at [646, 185] on pre at bounding box center [645, 46] width 530 height 440
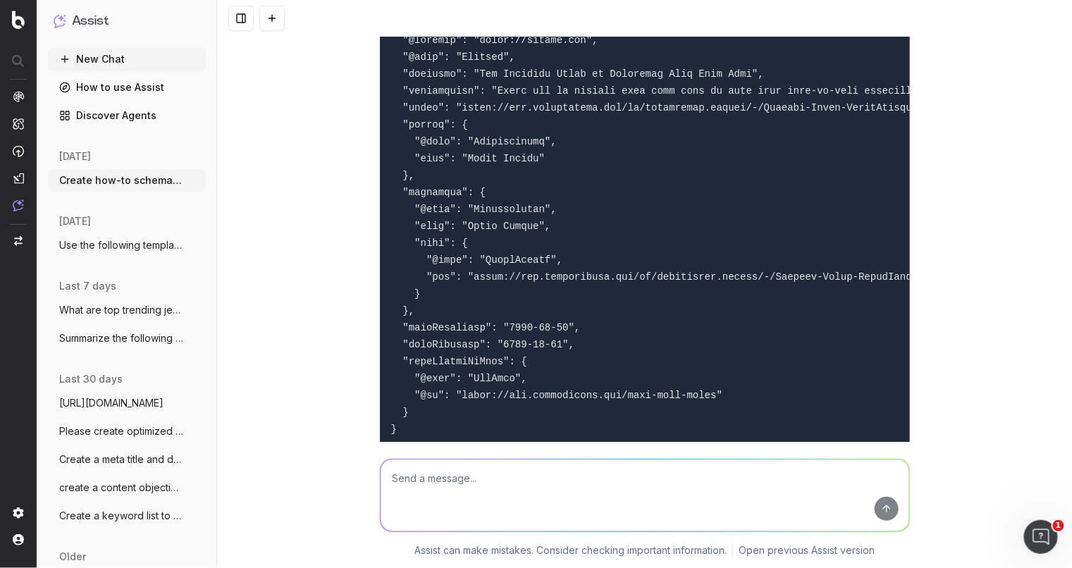
scroll to position [13282, 0]
